Goal: Task Accomplishment & Management: Use online tool/utility

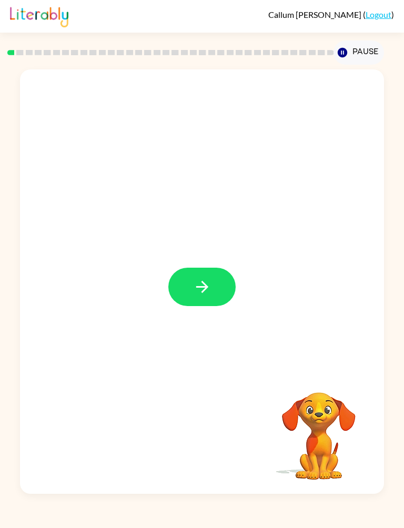
click at [217, 285] on button "button" at bounding box center [201, 287] width 67 height 38
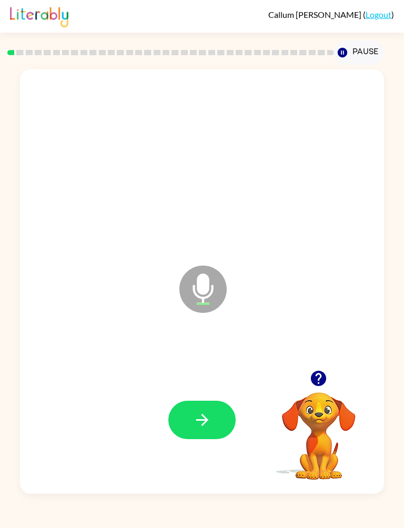
click at [214, 418] on button "button" at bounding box center [201, 419] width 67 height 38
click at [206, 413] on icon "button" at bounding box center [202, 419] width 18 height 18
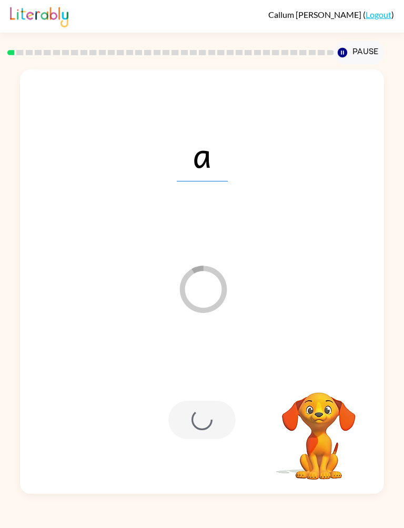
click at [210, 420] on div at bounding box center [201, 419] width 67 height 38
click at [370, 53] on button "Pause Pause" at bounding box center [358, 52] width 50 height 24
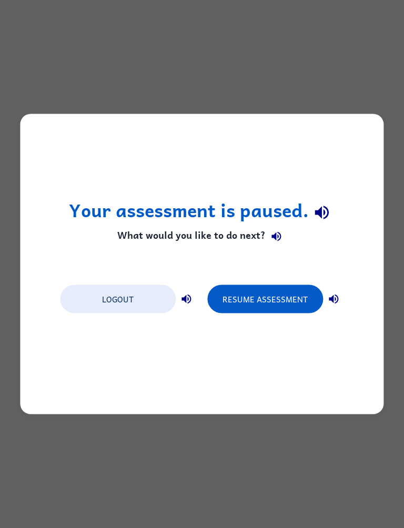
click at [279, 300] on button "Resume Assessment" at bounding box center [265, 299] width 116 height 28
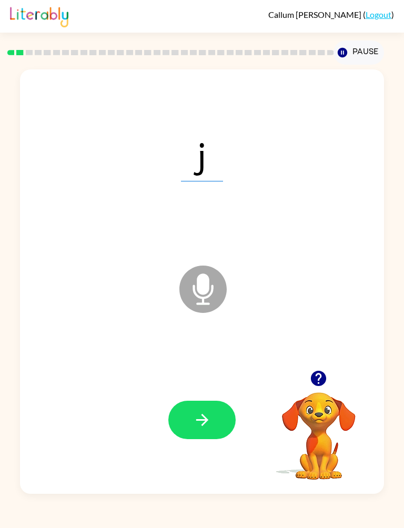
click at [197, 404] on button "button" at bounding box center [201, 419] width 67 height 38
click at [213, 424] on button "button" at bounding box center [201, 419] width 67 height 38
click at [245, 427] on div at bounding box center [201, 419] width 342 height 127
click at [209, 423] on icon "button" at bounding box center [202, 419] width 18 height 18
click at [212, 421] on button "button" at bounding box center [201, 419] width 67 height 38
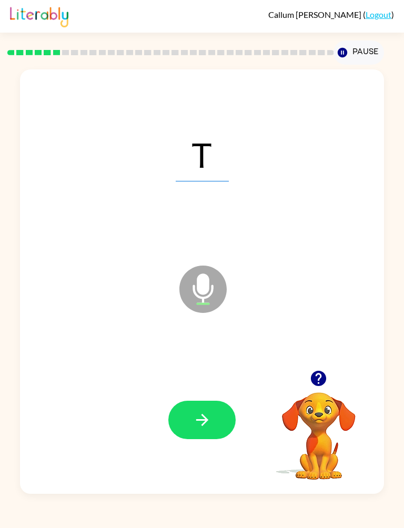
click at [221, 406] on button "button" at bounding box center [201, 419] width 67 height 38
click at [221, 418] on button "button" at bounding box center [201, 419] width 67 height 38
click at [221, 423] on button "button" at bounding box center [201, 419] width 67 height 38
click at [219, 423] on button "button" at bounding box center [201, 419] width 67 height 38
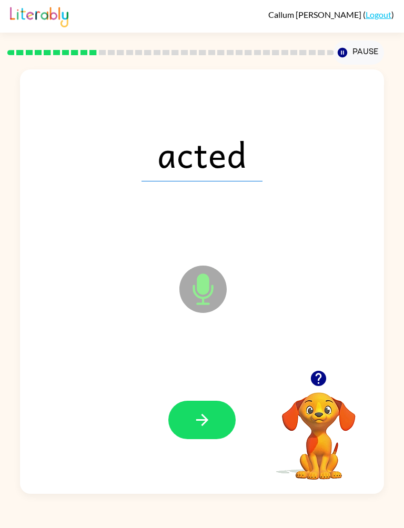
click at [192, 416] on button "button" at bounding box center [201, 419] width 67 height 38
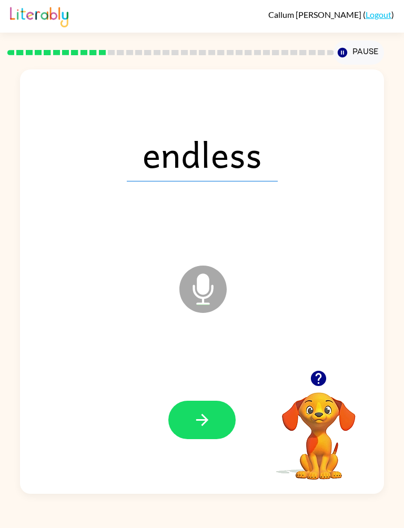
click at [210, 408] on button "button" at bounding box center [201, 419] width 67 height 38
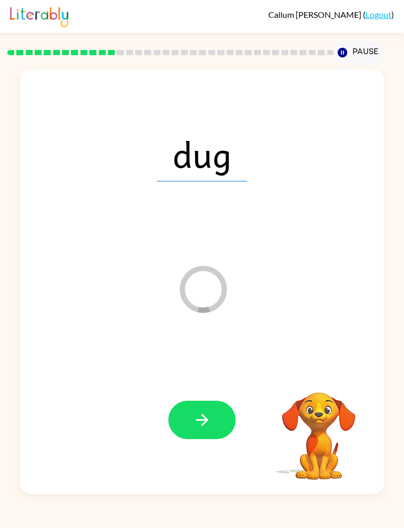
click at [198, 426] on icon "button" at bounding box center [202, 419] width 18 height 18
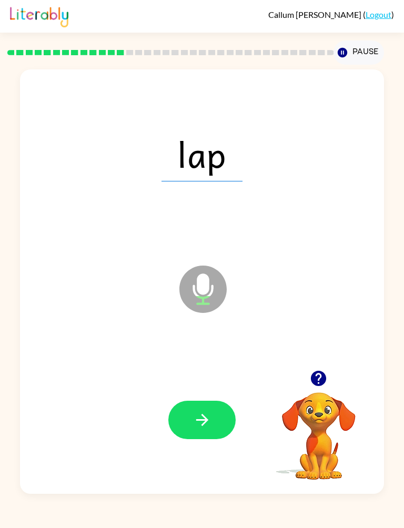
click at [200, 409] on button "button" at bounding box center [201, 419] width 67 height 38
click at [219, 421] on button "button" at bounding box center [201, 419] width 67 height 38
click at [212, 415] on button "button" at bounding box center [201, 419] width 67 height 38
click at [216, 419] on button "button" at bounding box center [201, 419] width 67 height 38
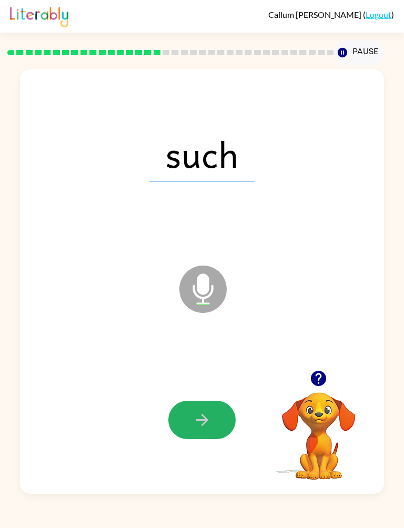
click at [205, 424] on icon "button" at bounding box center [202, 419] width 18 height 18
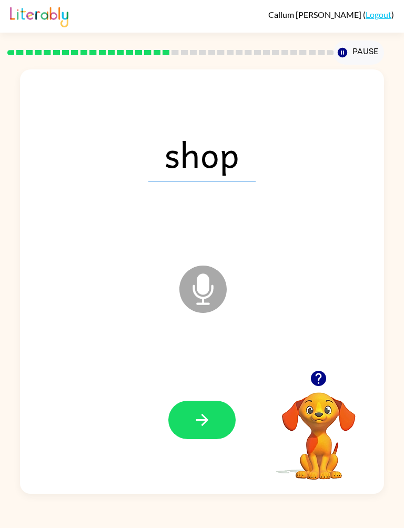
click at [217, 415] on button "button" at bounding box center [201, 419] width 67 height 38
click at [201, 421] on icon "button" at bounding box center [202, 419] width 18 height 18
click at [195, 418] on icon "button" at bounding box center [202, 419] width 18 height 18
click at [236, 374] on div at bounding box center [201, 419] width 342 height 127
click at [186, 425] on button "button" at bounding box center [201, 419] width 67 height 38
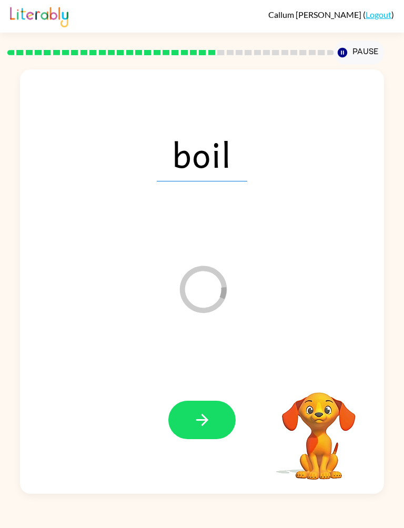
click at [212, 436] on button "button" at bounding box center [201, 419] width 67 height 38
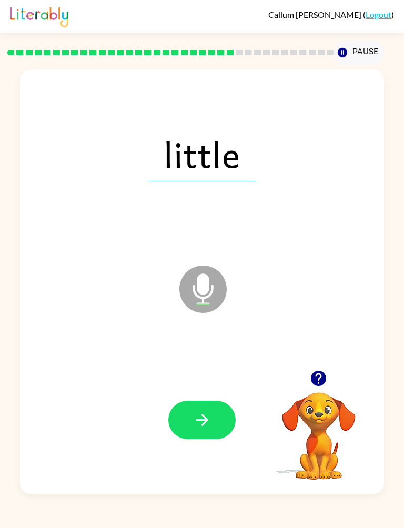
click at [200, 423] on icon "button" at bounding box center [202, 419] width 18 height 18
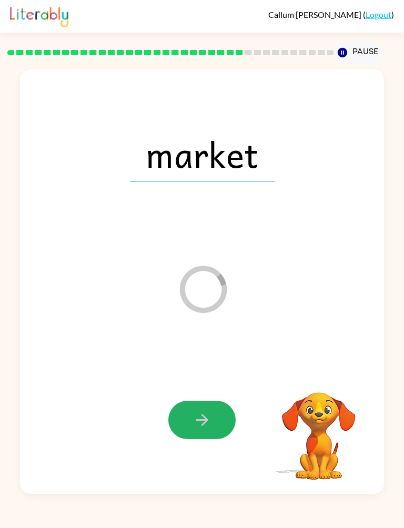
click at [209, 424] on icon "button" at bounding box center [202, 419] width 18 height 18
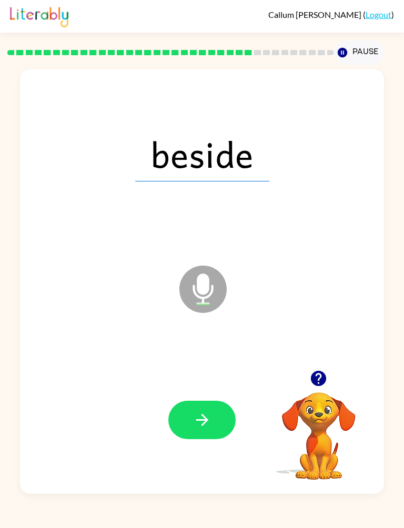
click at [211, 423] on icon "button" at bounding box center [202, 419] width 18 height 18
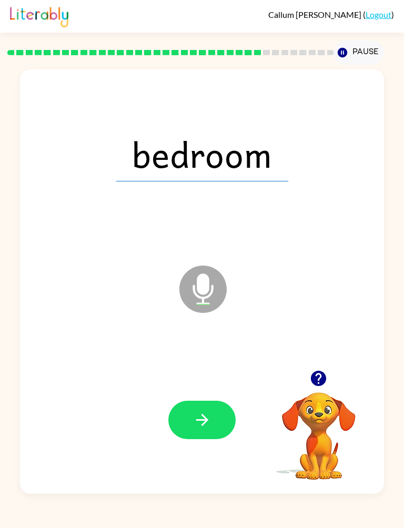
click at [201, 431] on button "button" at bounding box center [201, 419] width 67 height 38
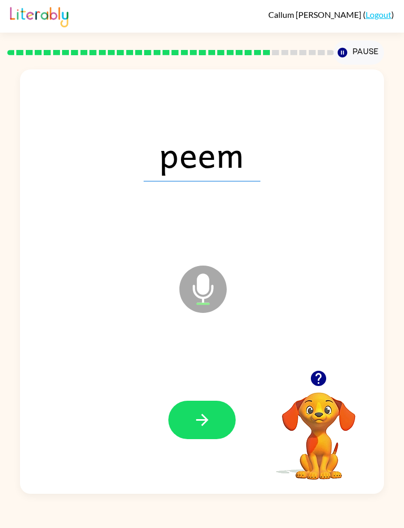
click at [211, 419] on button "button" at bounding box center [201, 419] width 67 height 38
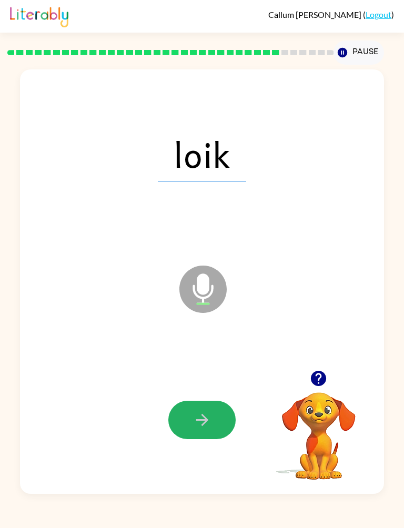
click at [204, 422] on icon "button" at bounding box center [202, 419] width 12 height 12
click at [200, 424] on icon "button" at bounding box center [202, 419] width 18 height 18
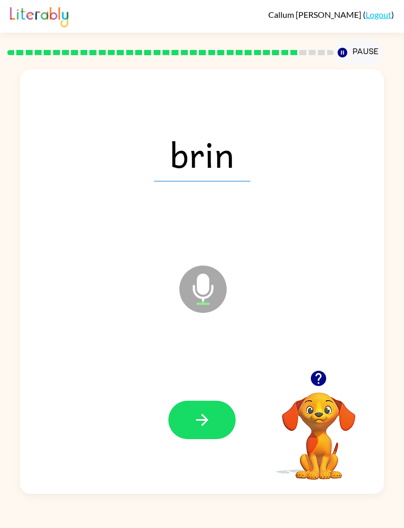
click at [215, 421] on button "button" at bounding box center [201, 419] width 67 height 38
click at [219, 413] on button "button" at bounding box center [201, 419] width 67 height 38
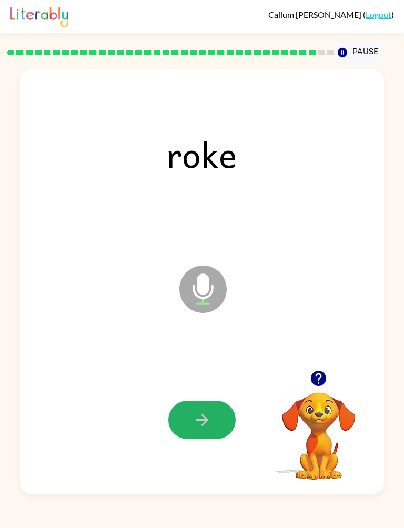
click at [207, 424] on icon "button" at bounding box center [202, 419] width 18 height 18
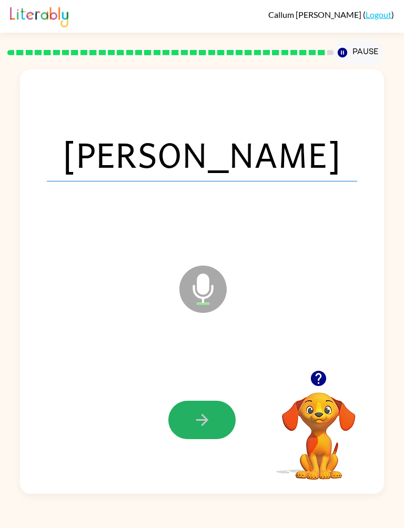
click at [202, 427] on icon "button" at bounding box center [202, 419] width 18 height 18
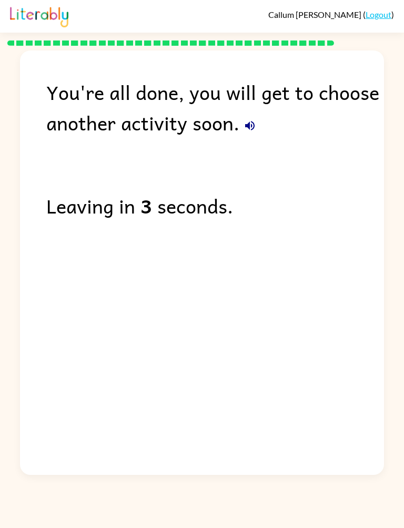
click at [75, 523] on div "[PERSON_NAME] ( Logout ) You're all done, you will get to choose another activi…" at bounding box center [202, 264] width 404 height 528
